Goal: Find specific page/section: Find specific page/section

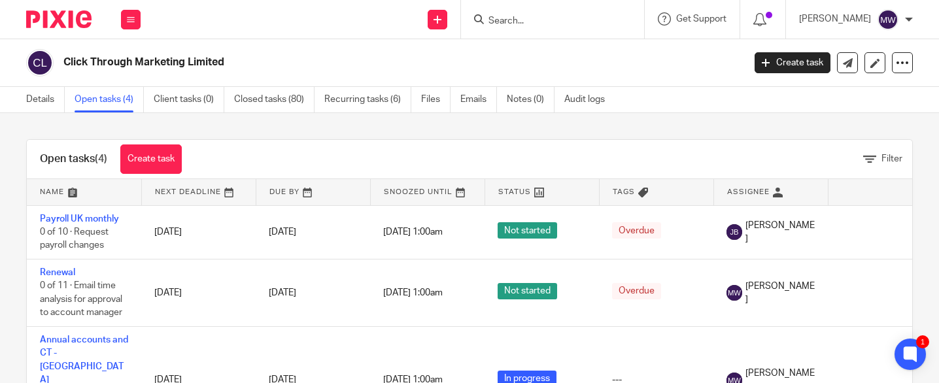
click at [518, 13] on form at bounding box center [556, 19] width 139 height 16
click at [520, 26] on input "Search" at bounding box center [546, 22] width 118 height 12
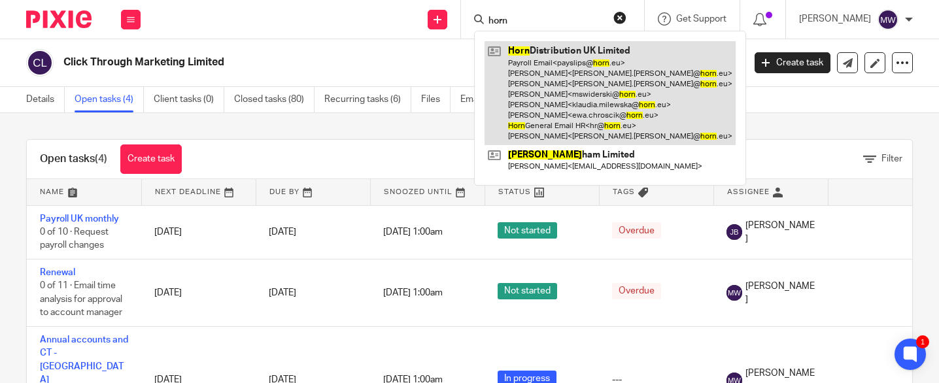
type input "horn"
click at [591, 57] on link at bounding box center [610, 93] width 251 height 104
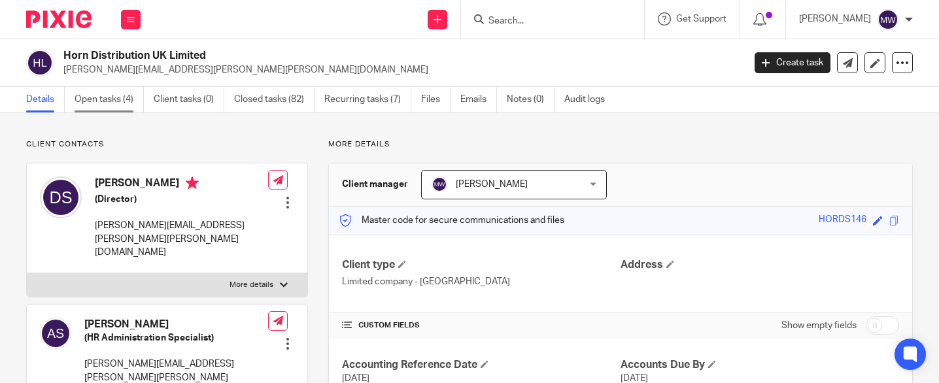
click at [111, 109] on link "Open tasks (4)" at bounding box center [109, 100] width 69 height 26
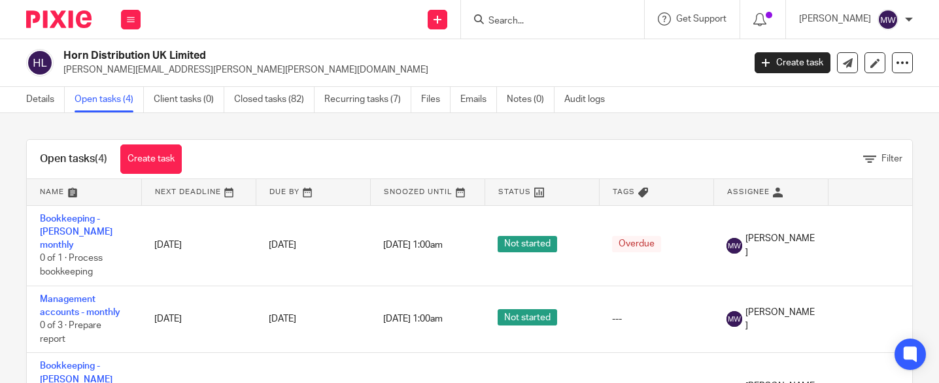
scroll to position [65, 0]
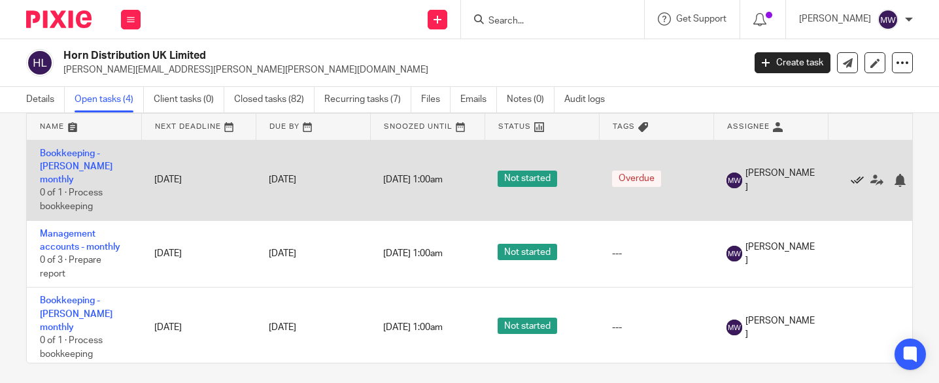
click at [860, 174] on icon at bounding box center [857, 180] width 13 height 13
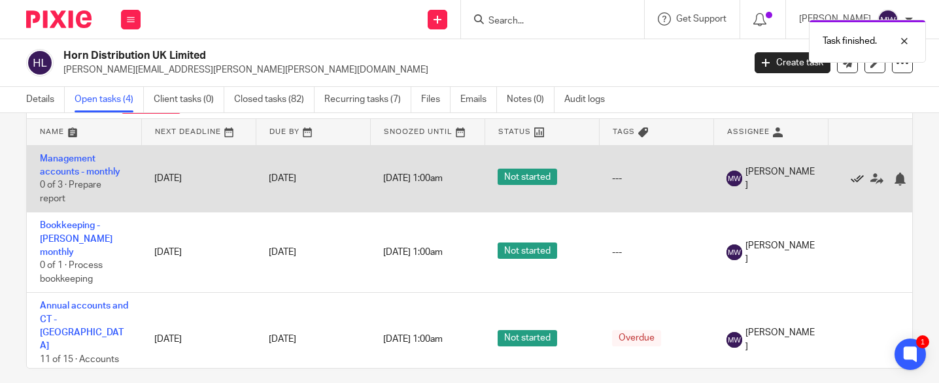
click at [860, 178] on icon at bounding box center [857, 179] width 13 height 13
